Goal: Information Seeking & Learning: Learn about a topic

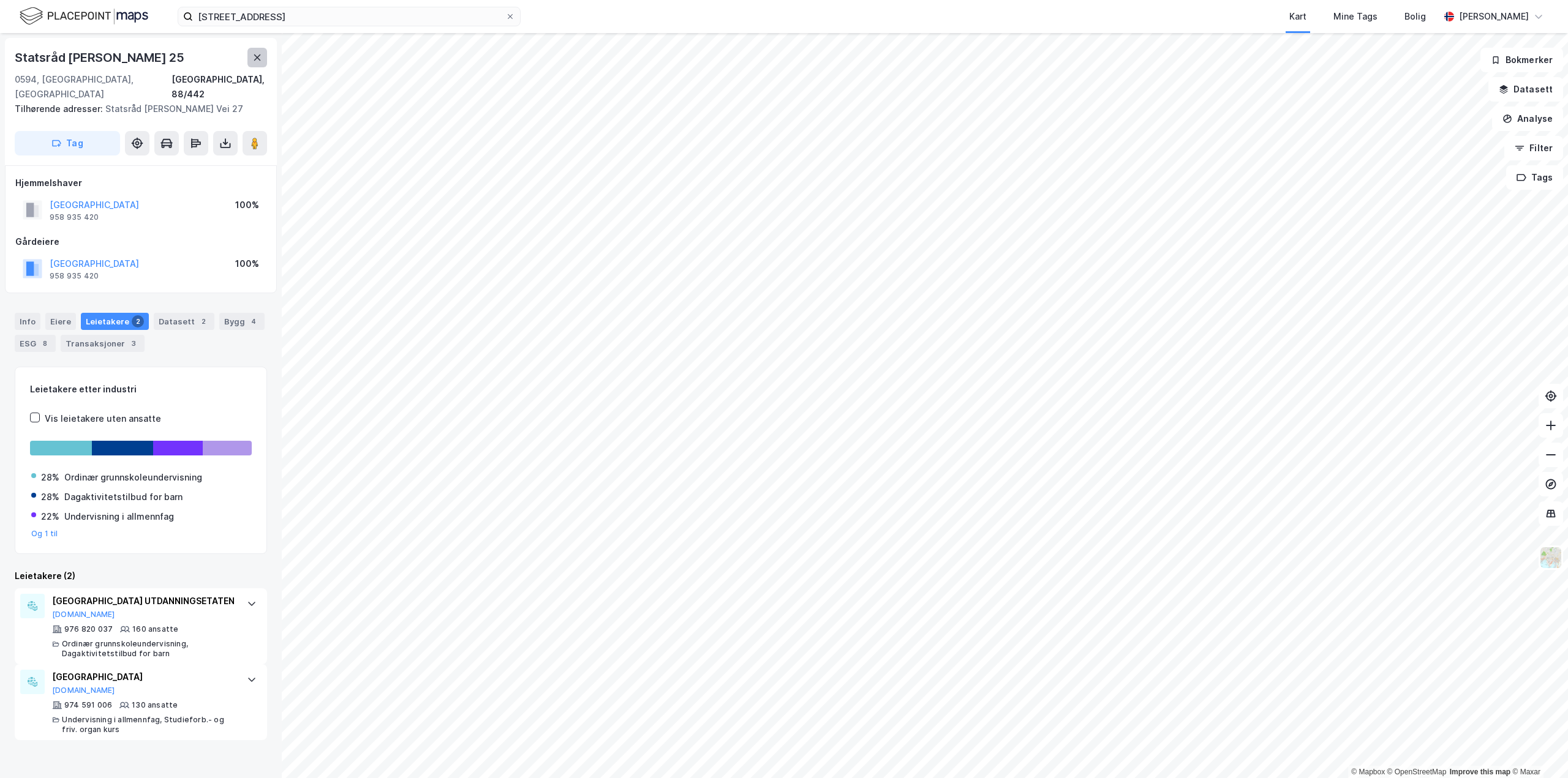
click at [262, 60] on button at bounding box center [257, 57] width 20 height 20
